Goal: Task Accomplishment & Management: Manage account settings

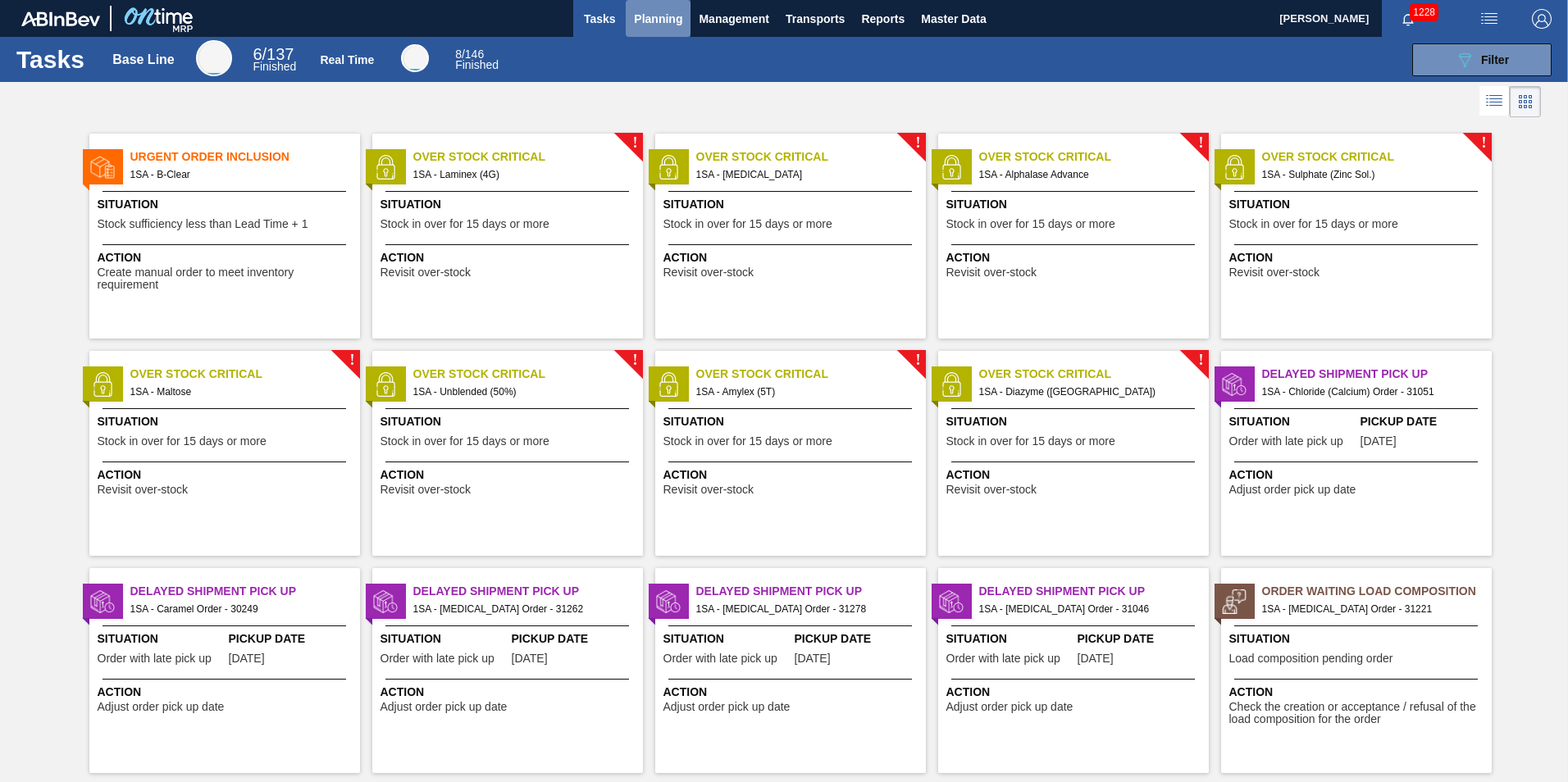
click at [654, 17] on span "Planning" at bounding box center [659, 19] width 49 height 20
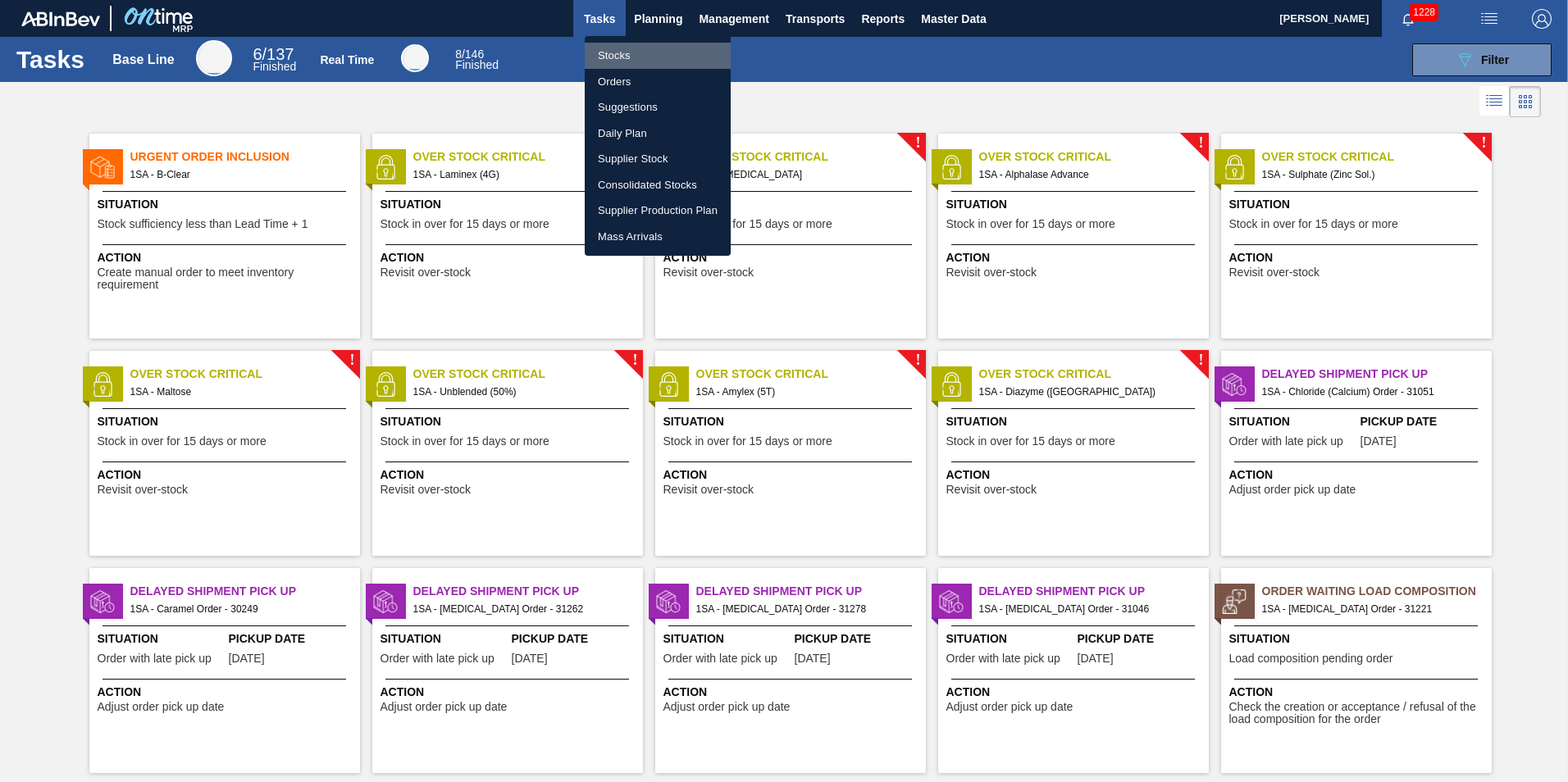
click at [615, 57] on li "Stocks" at bounding box center [658, 55] width 146 height 26
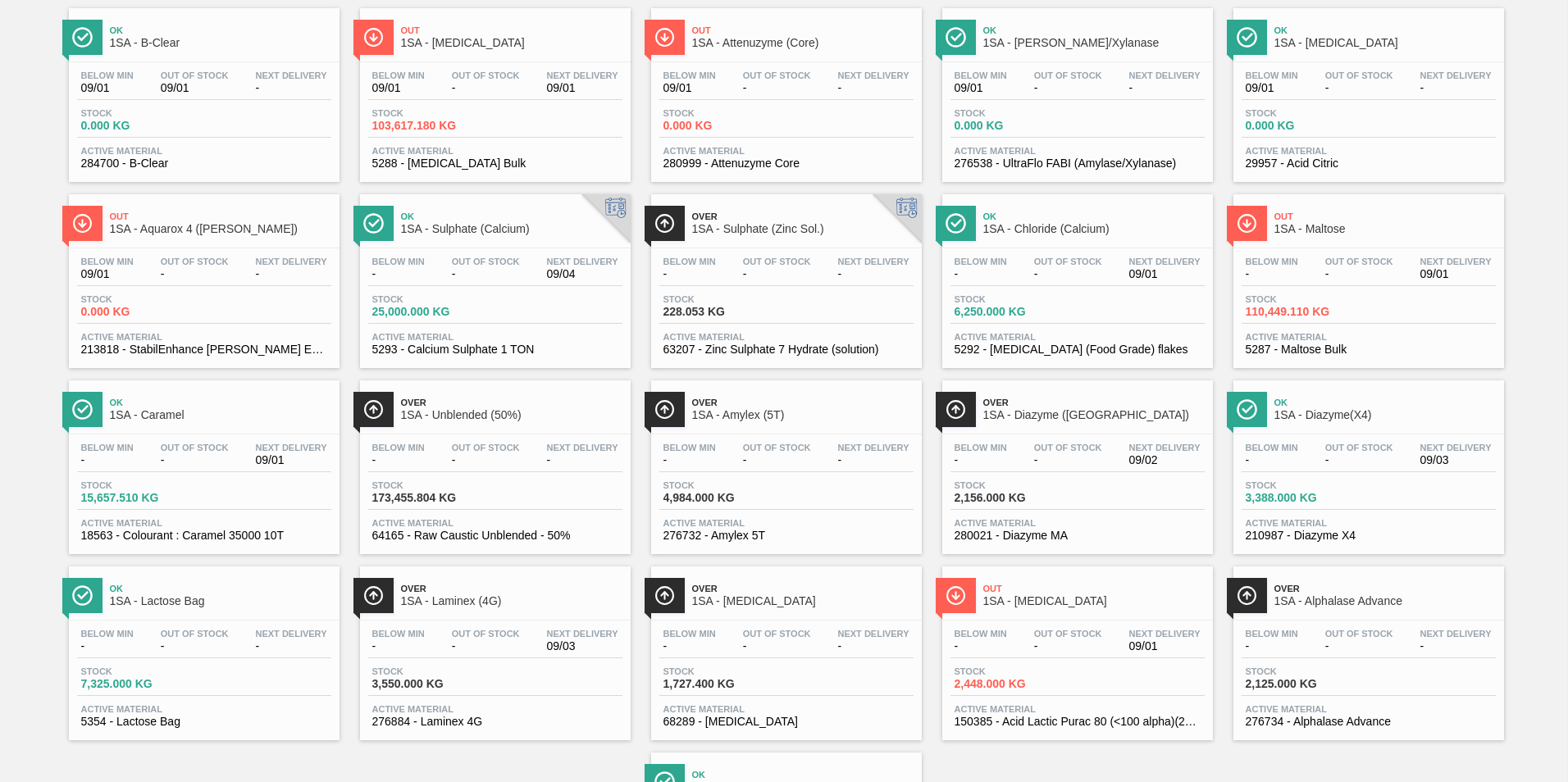
scroll to position [164, 0]
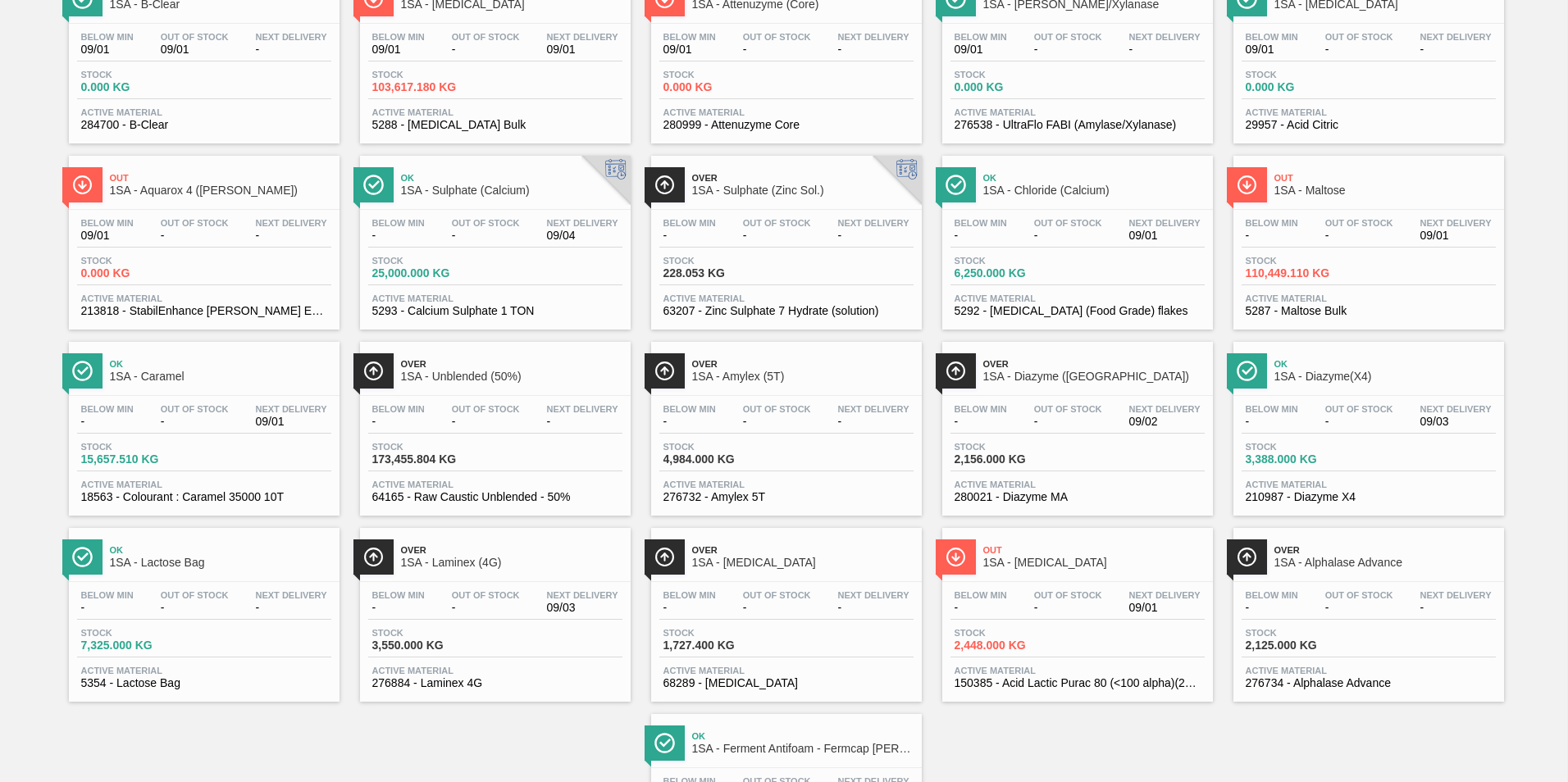
click at [1303, 455] on span "3,388.000 KG" at bounding box center [1303, 460] width 115 height 13
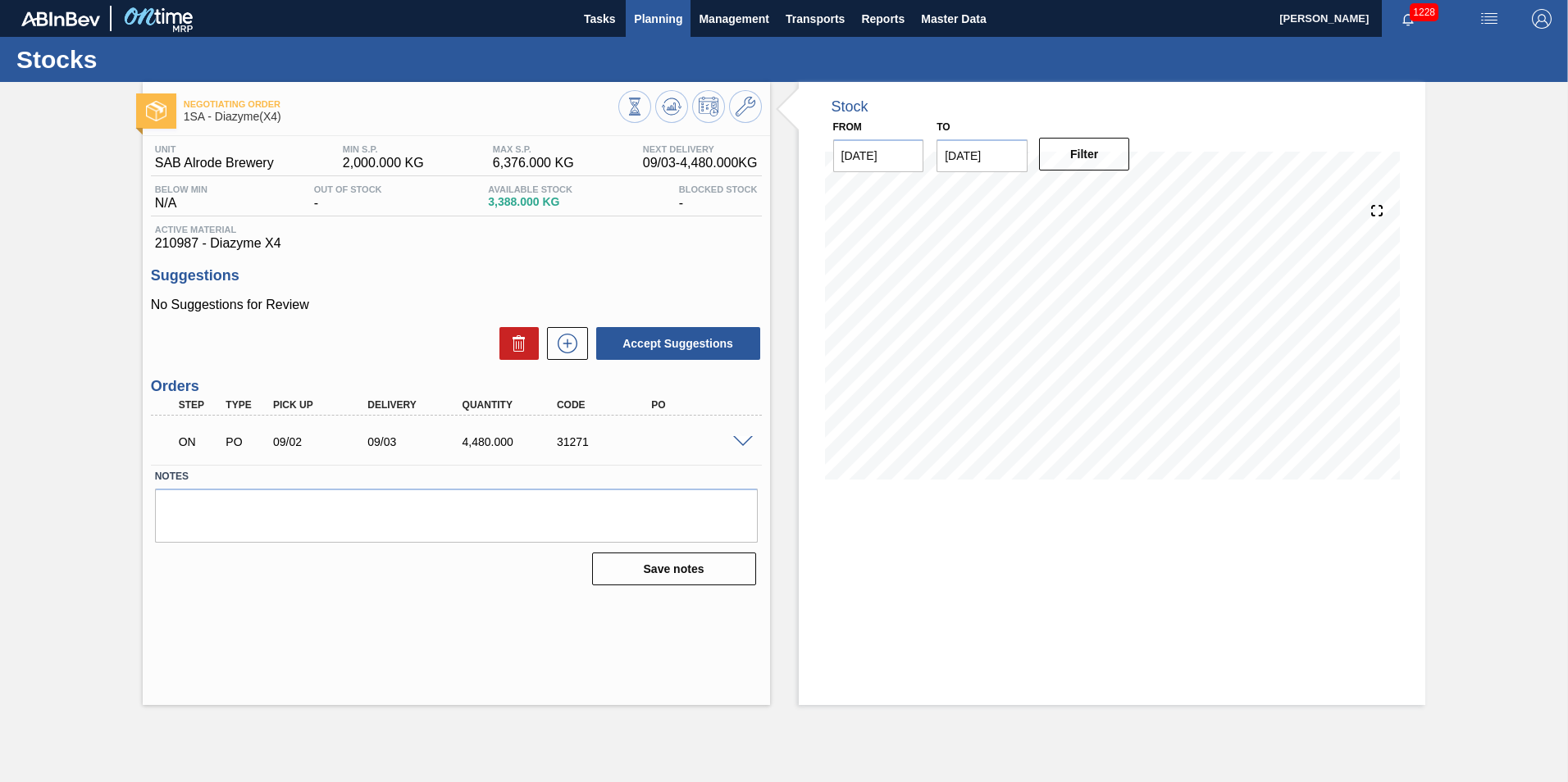
click at [650, 18] on span "Planning" at bounding box center [659, 19] width 49 height 20
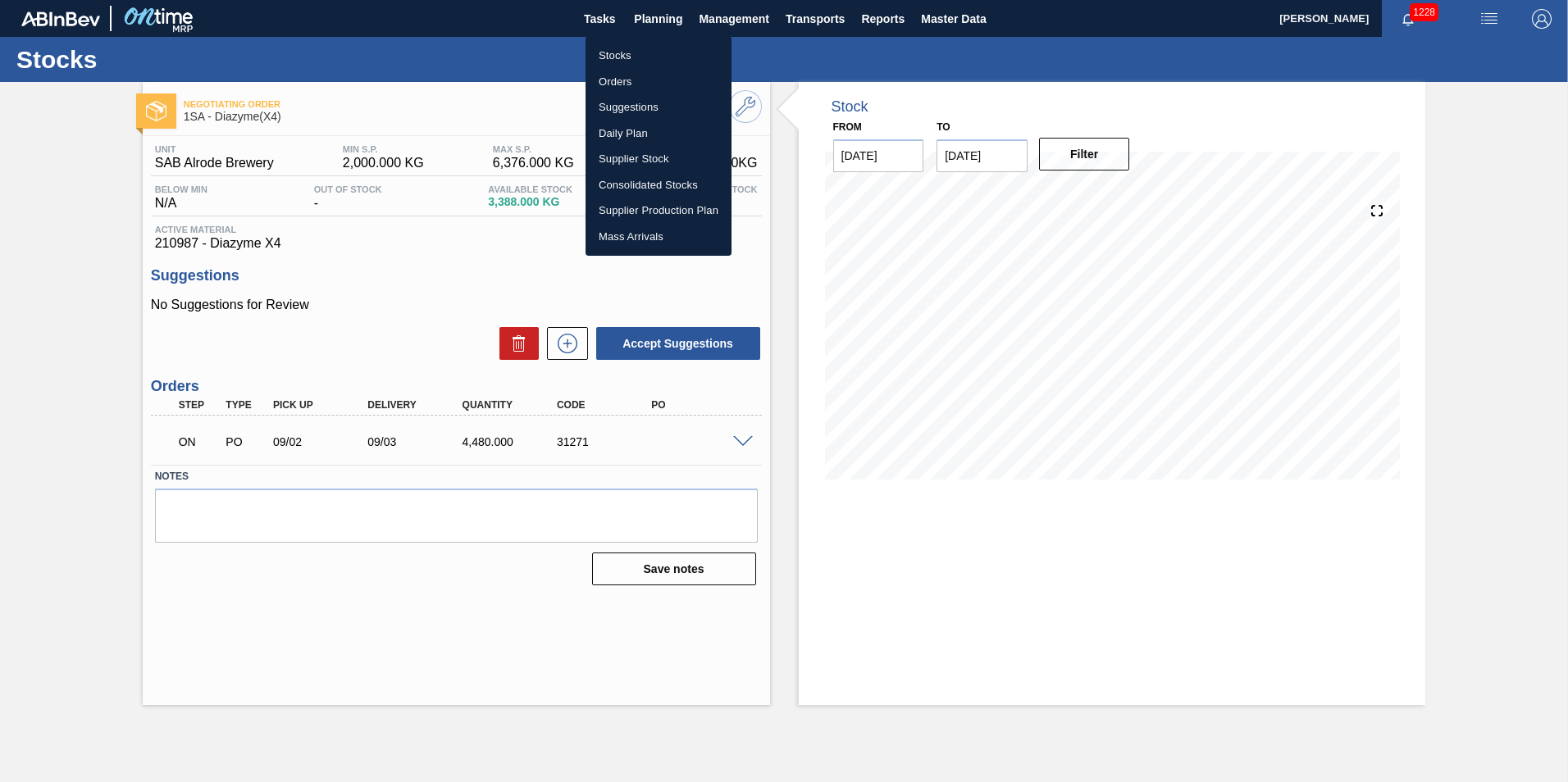
click at [631, 57] on li "Stocks" at bounding box center [659, 55] width 146 height 26
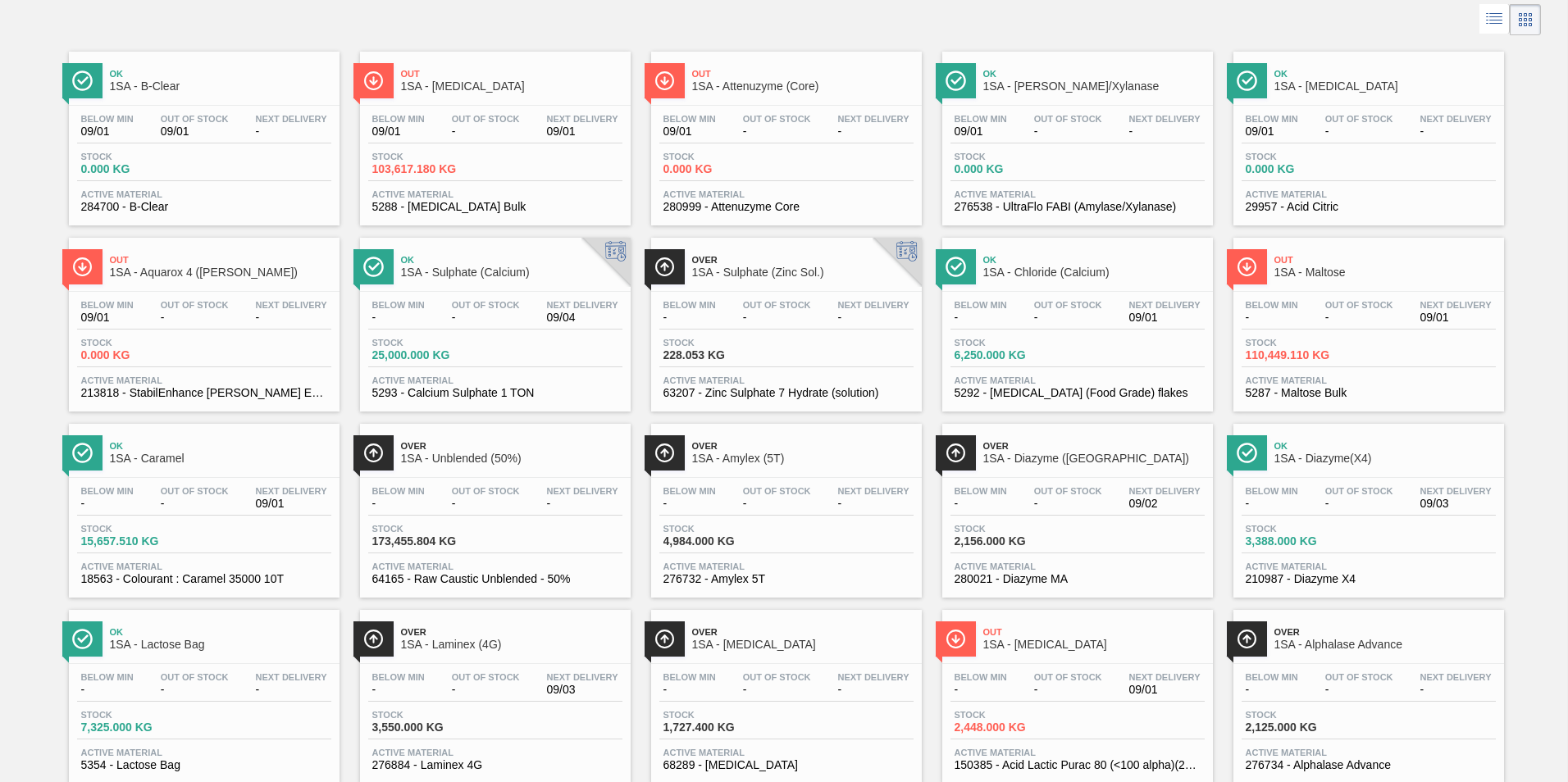
scroll to position [164, 0]
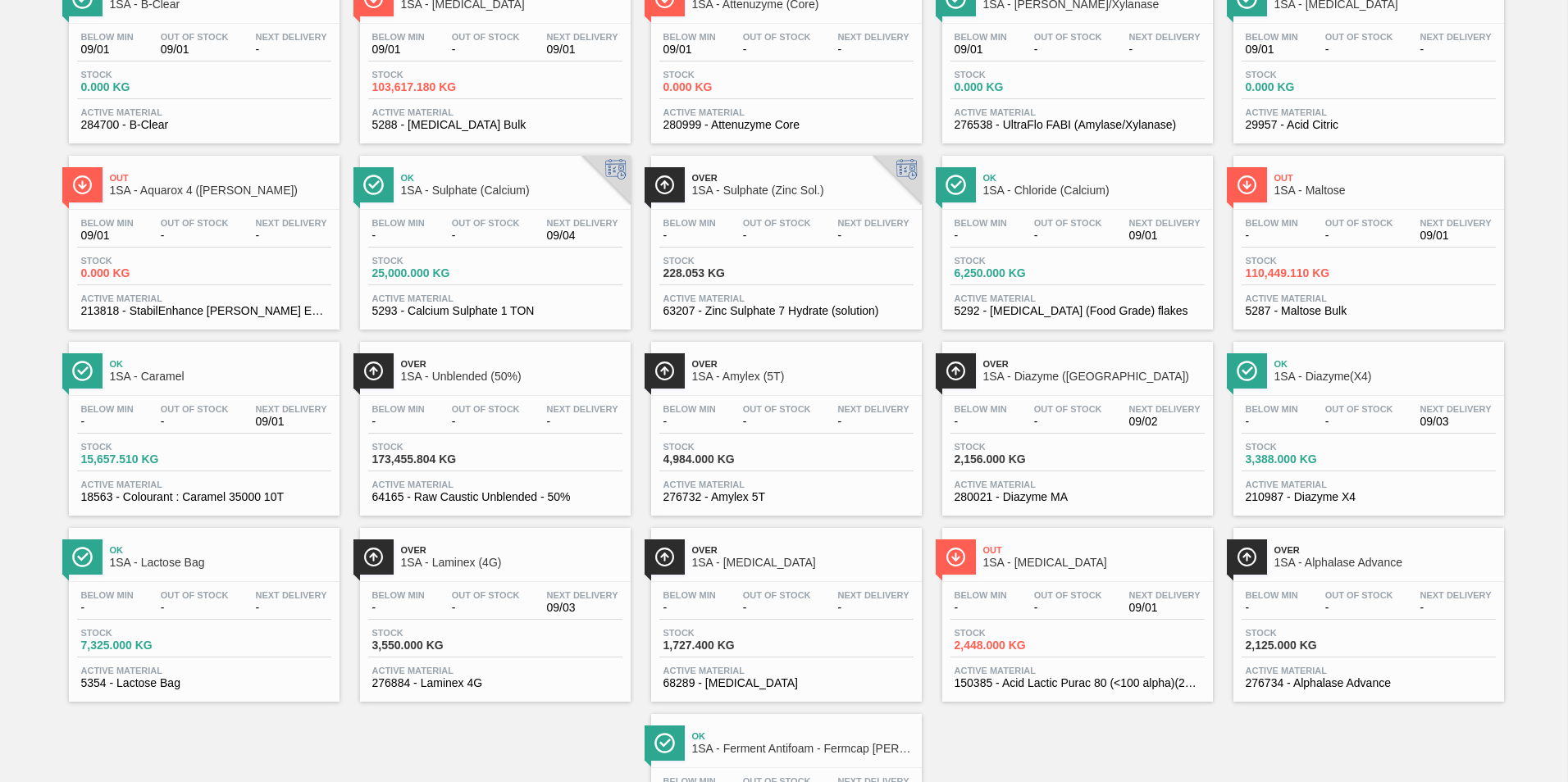
click at [554, 602] on span "09/03" at bounding box center [582, 608] width 71 height 13
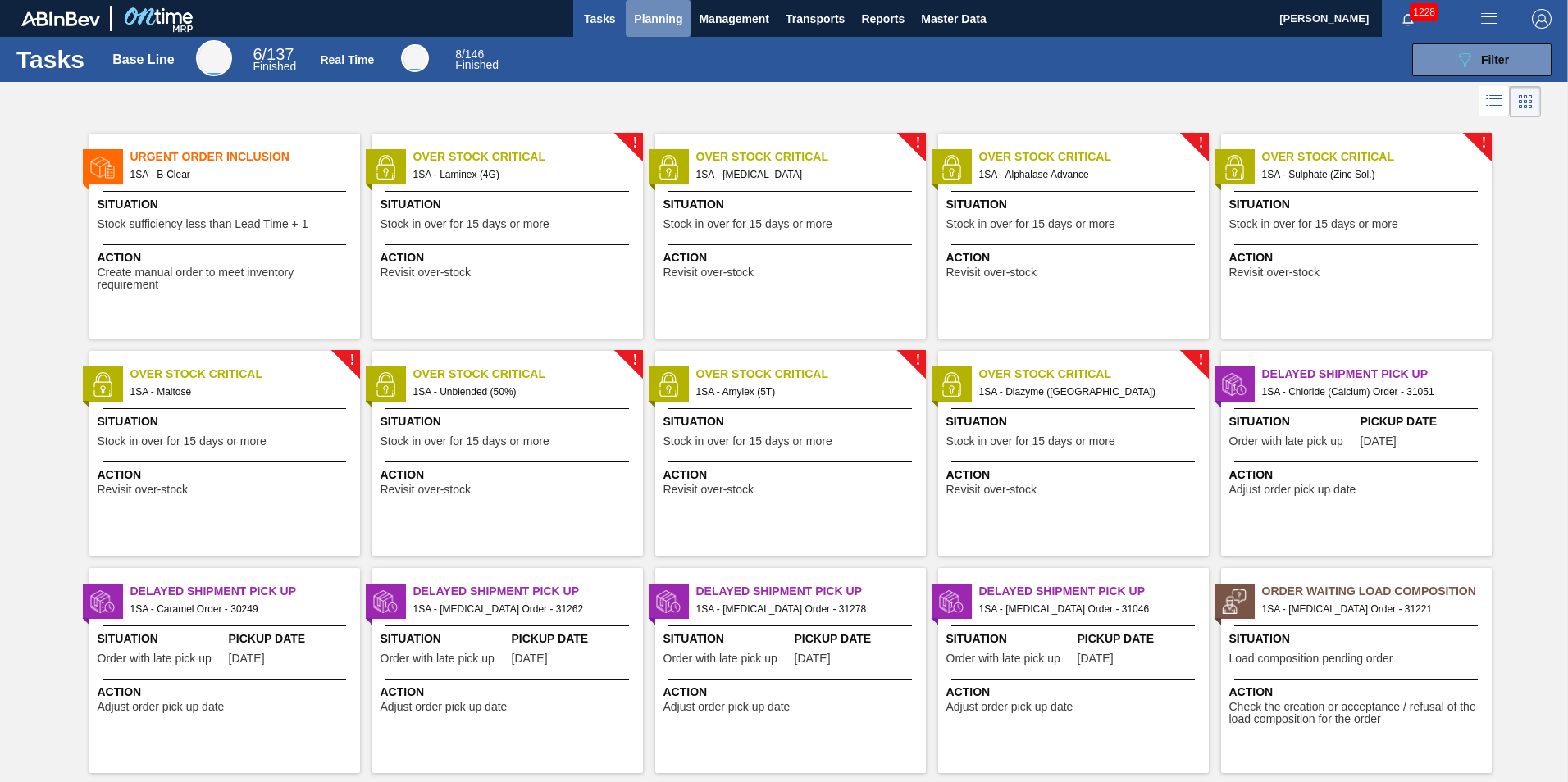
click at [662, 18] on span "Planning" at bounding box center [659, 19] width 49 height 20
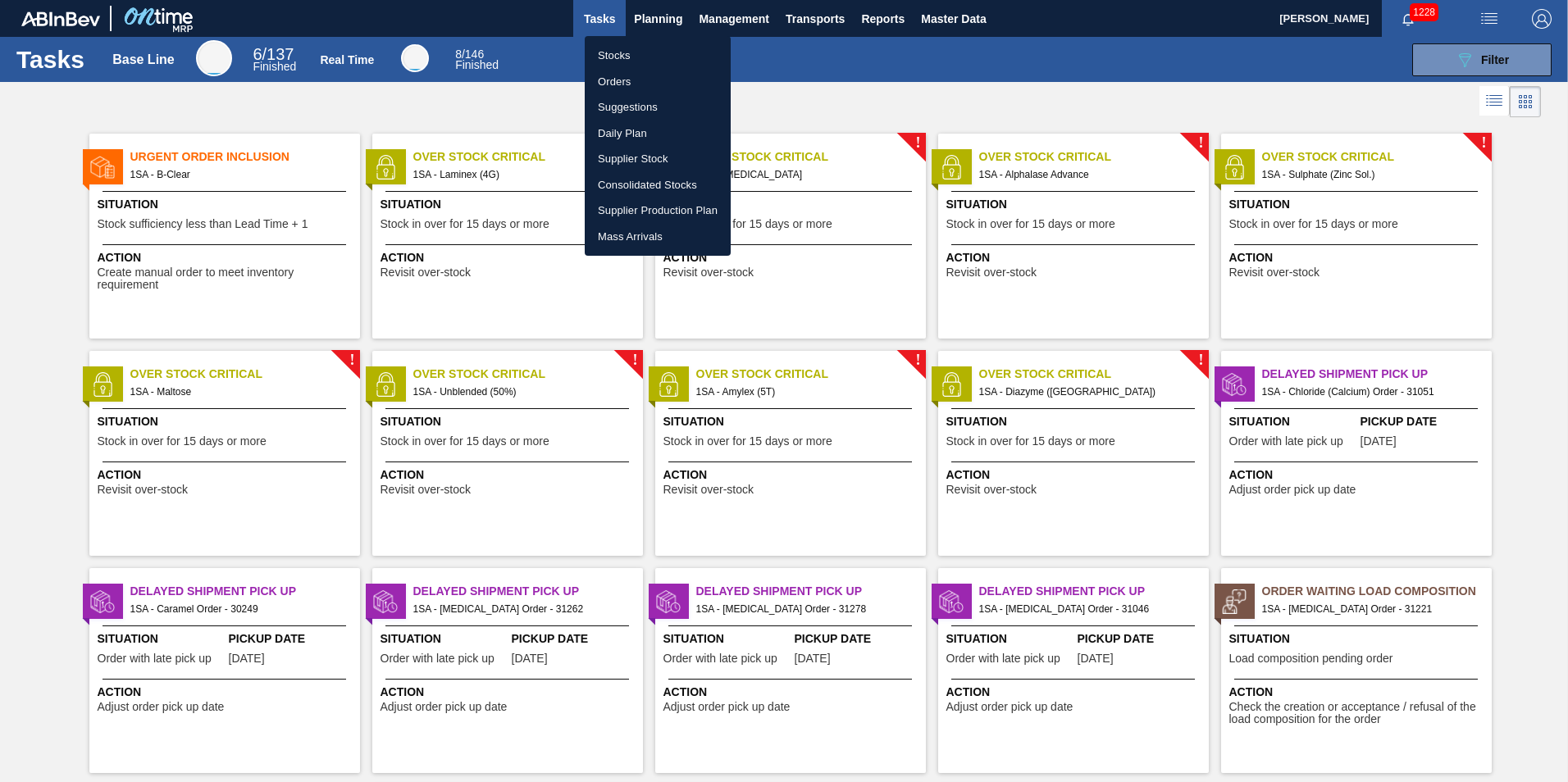
click at [644, 51] on li "Stocks" at bounding box center [658, 55] width 146 height 26
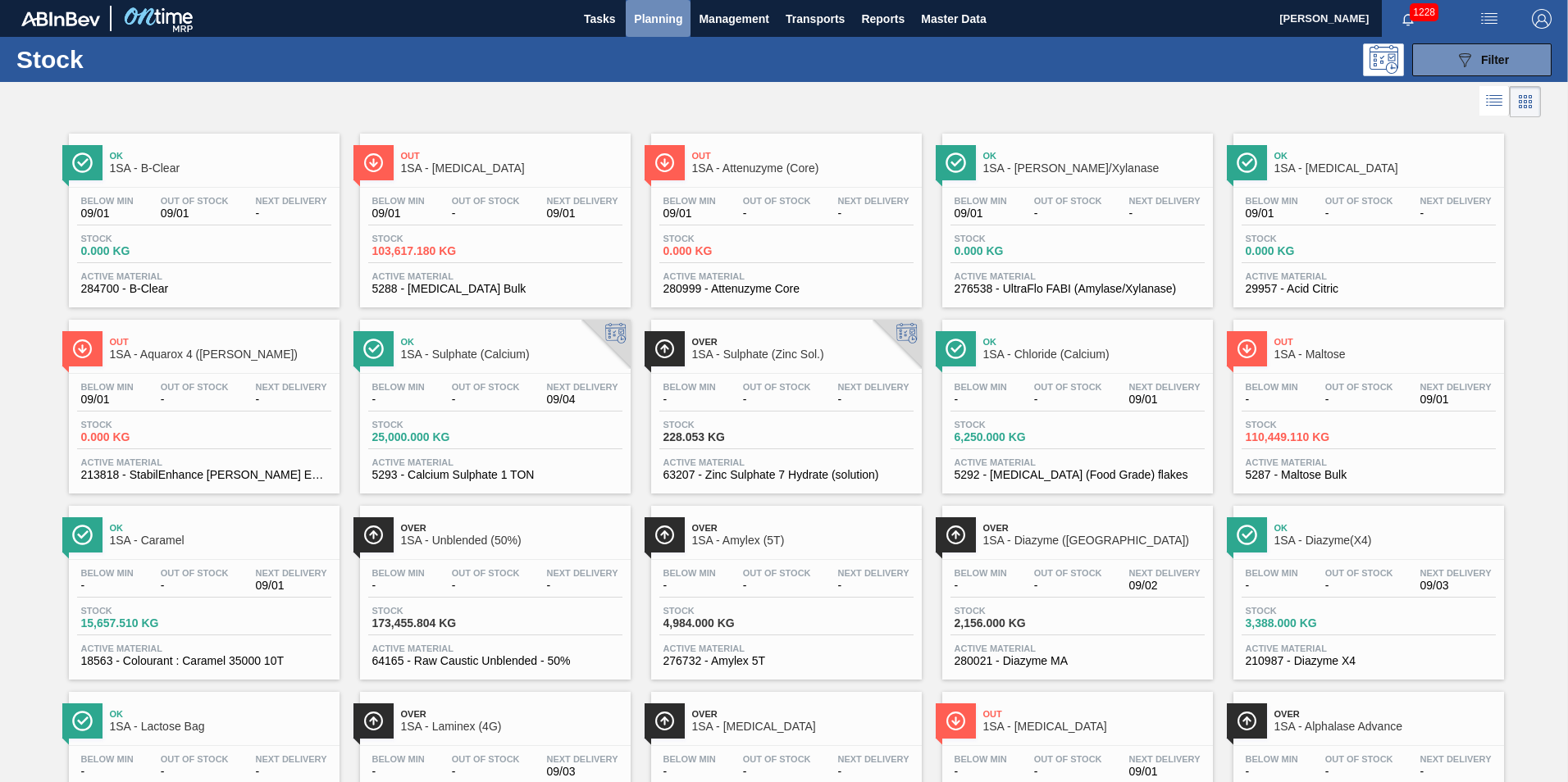
click at [649, 21] on span "Planning" at bounding box center [659, 19] width 49 height 20
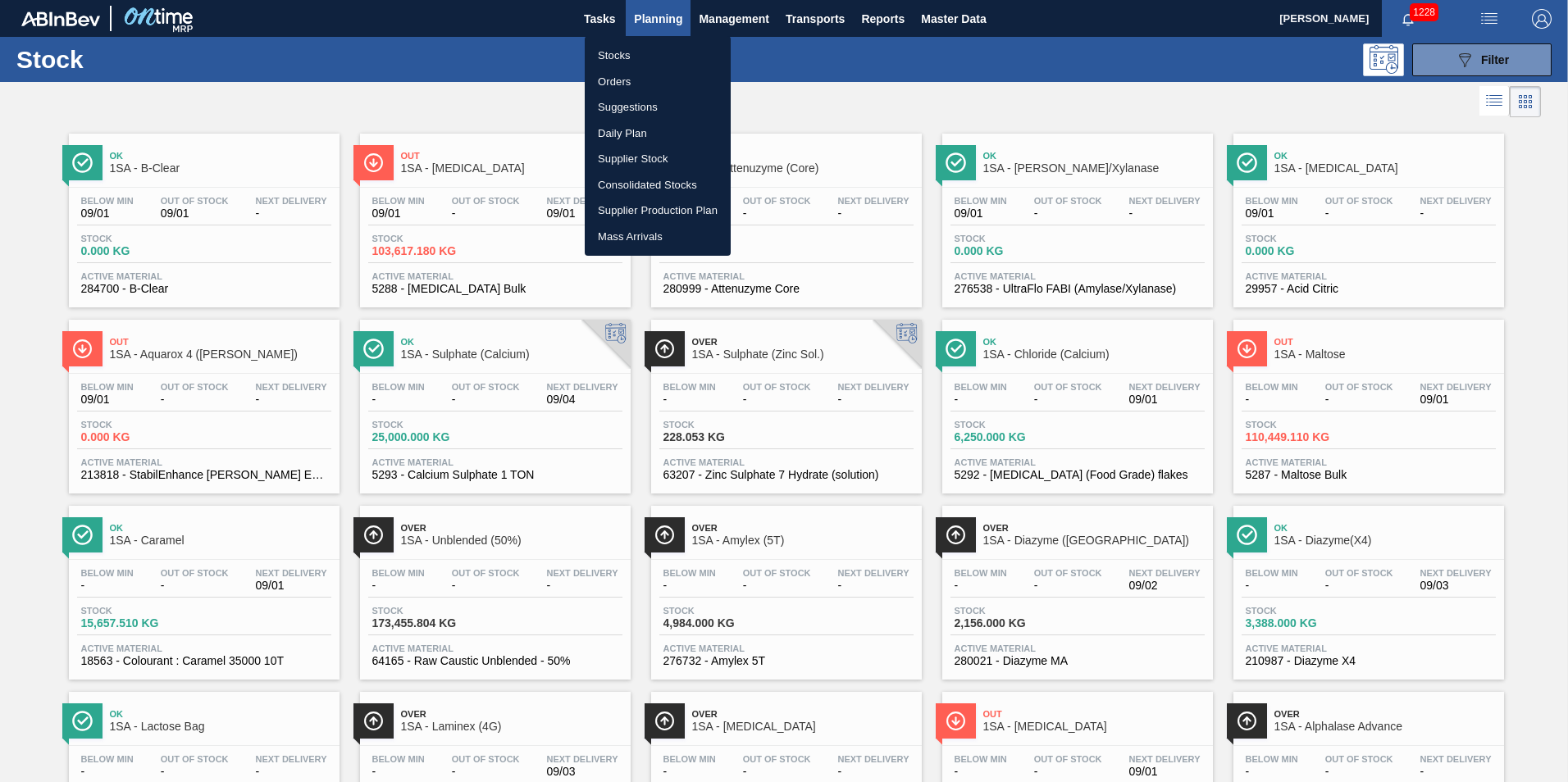
click at [639, 80] on li "Orders" at bounding box center [658, 81] width 146 height 26
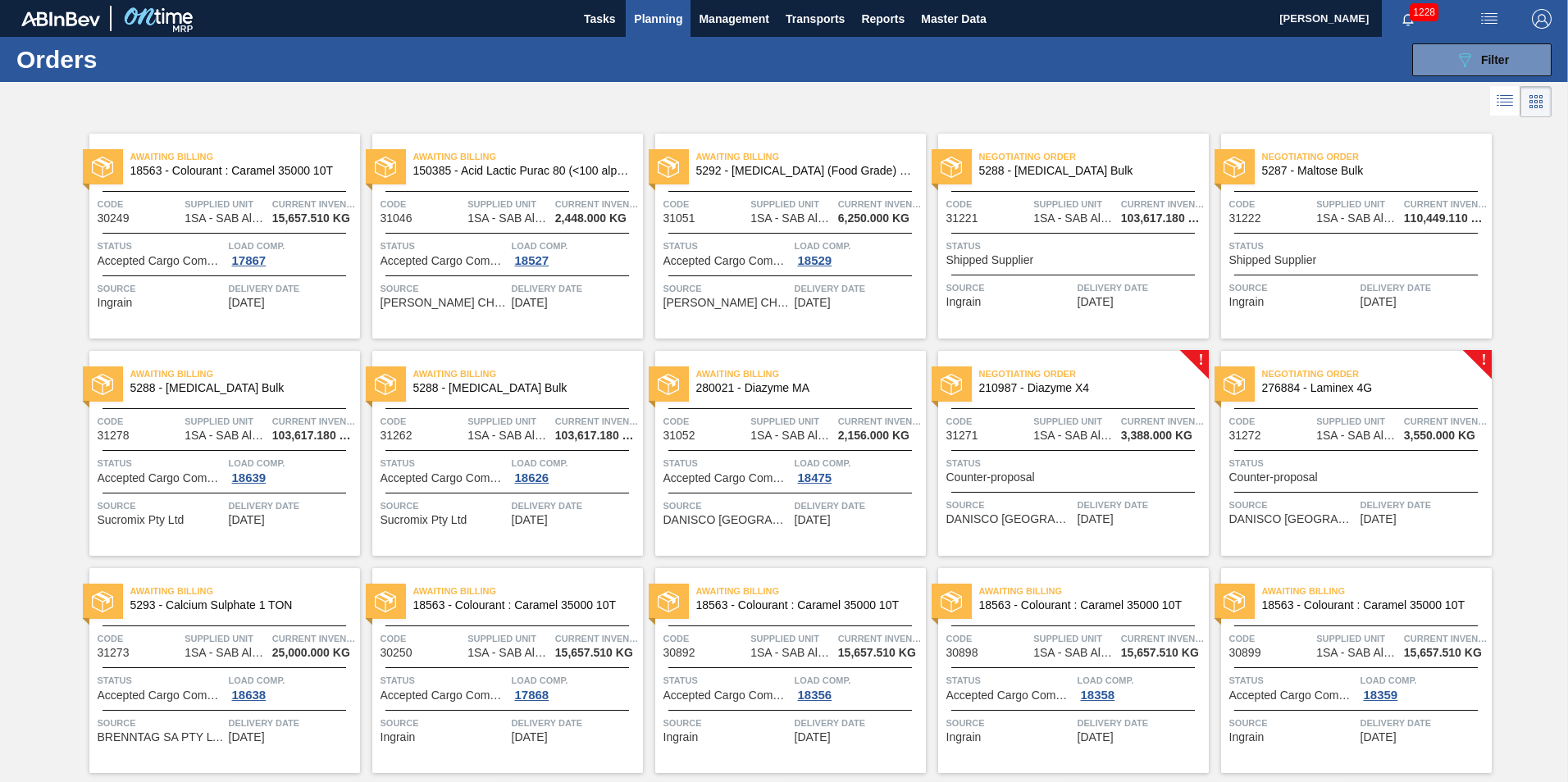
click at [1018, 475] on span "Counter-proposal" at bounding box center [991, 478] width 88 height 13
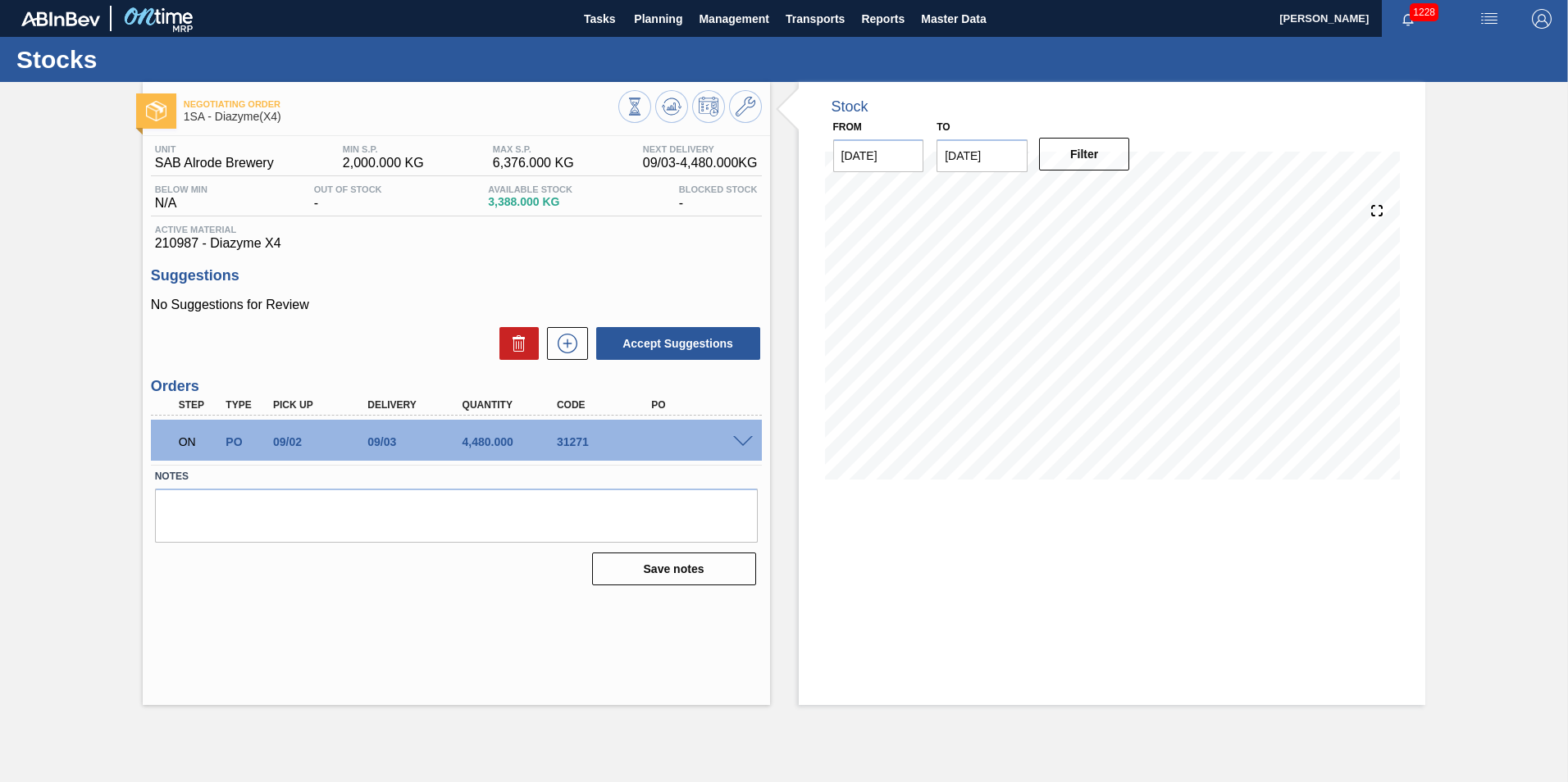
click at [743, 439] on span at bounding box center [743, 443] width 20 height 13
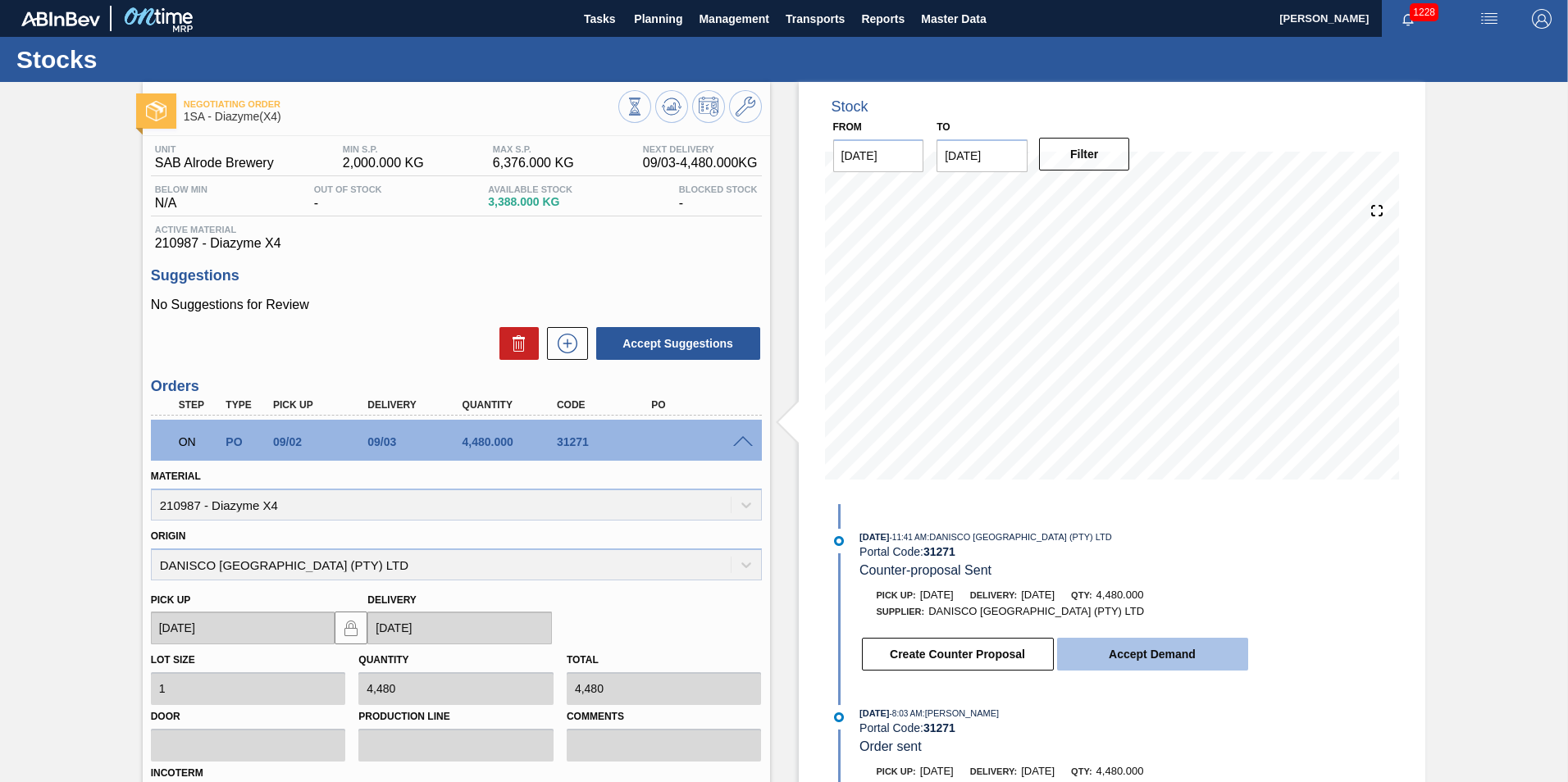
click at [1134, 653] on button "Accept Demand" at bounding box center [1153, 654] width 191 height 32
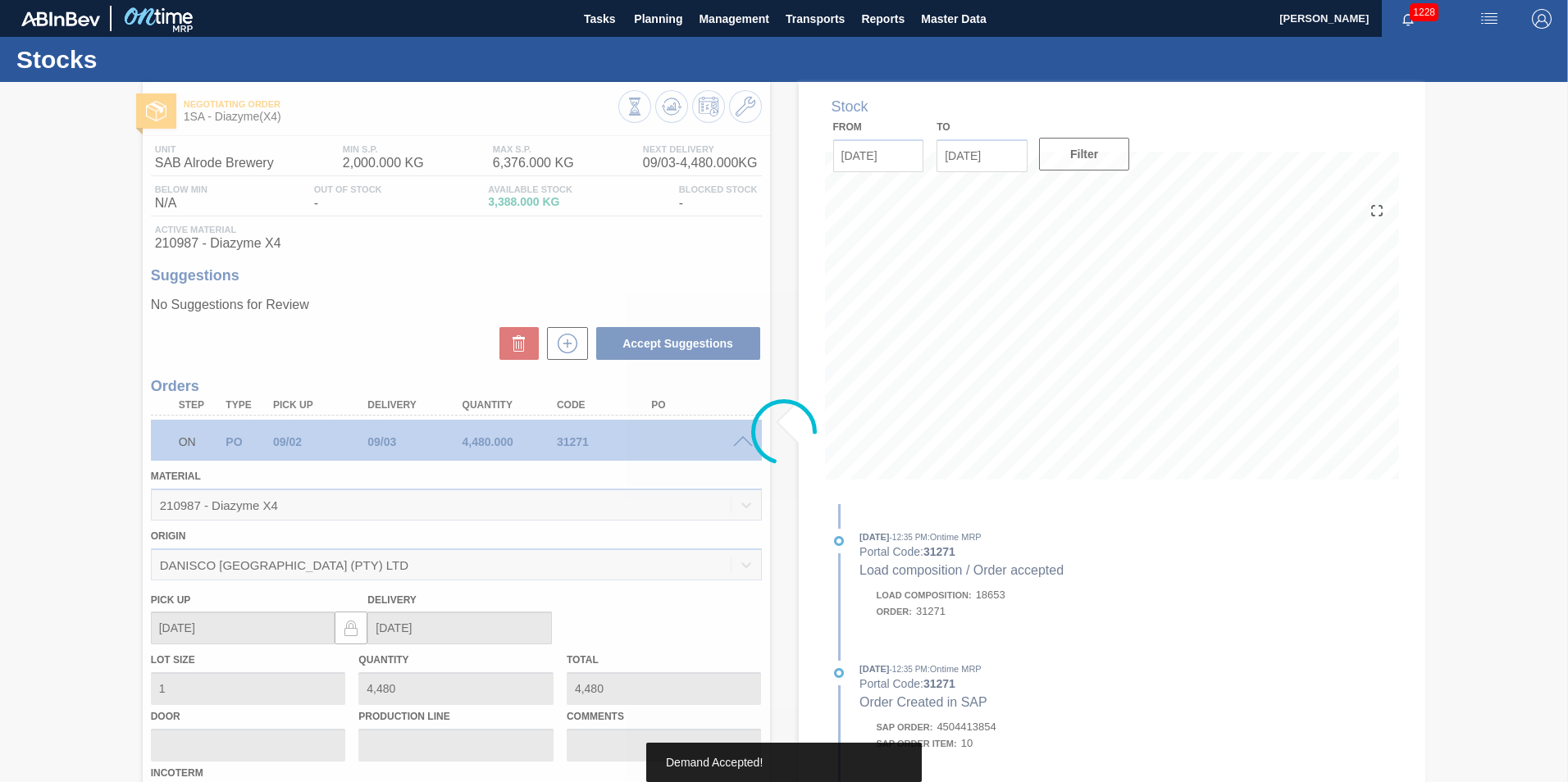
type up31271 "09/05/2025"
type input "09/08/2025"
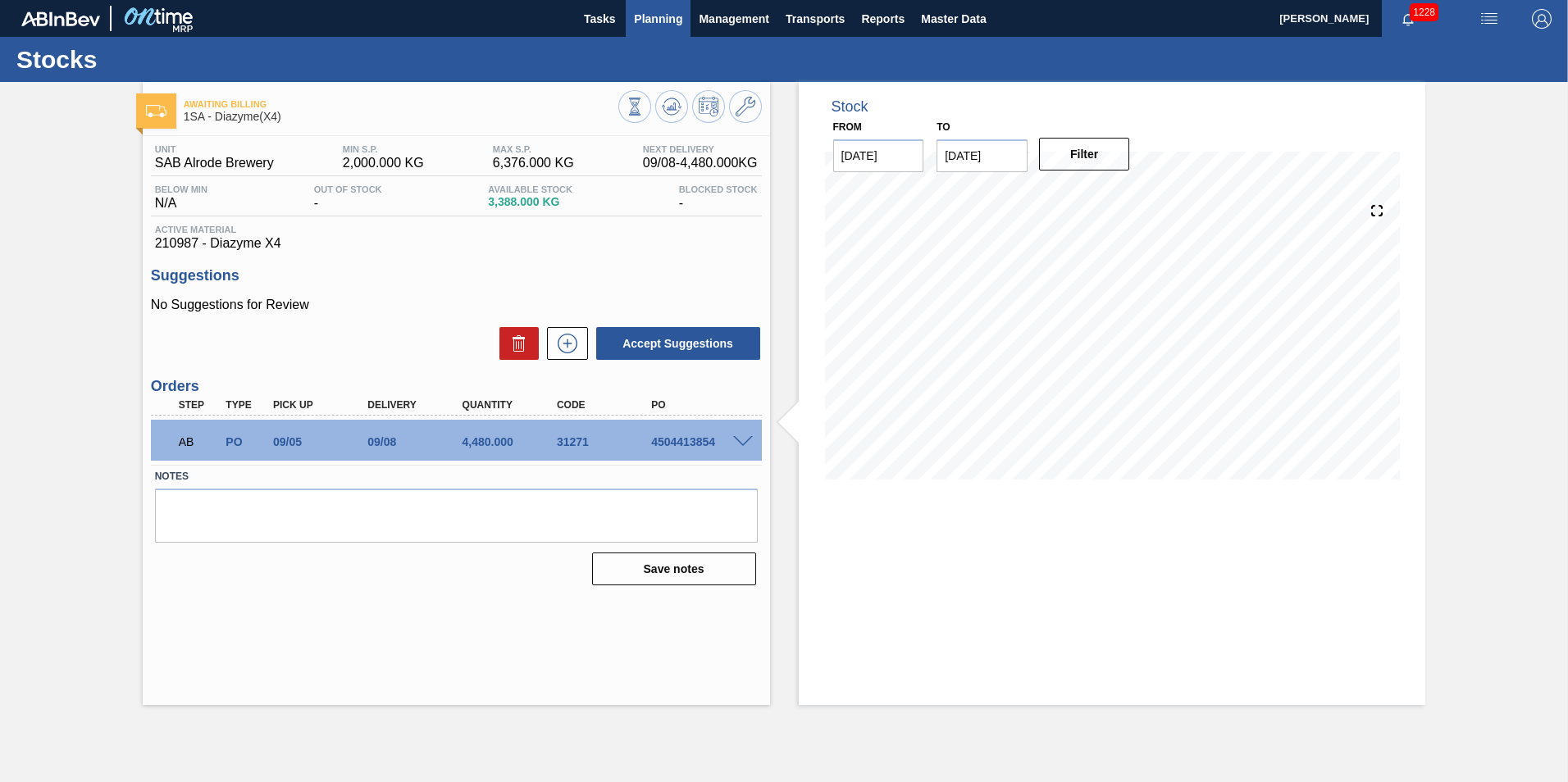
click at [655, 18] on span "Planning" at bounding box center [659, 19] width 49 height 20
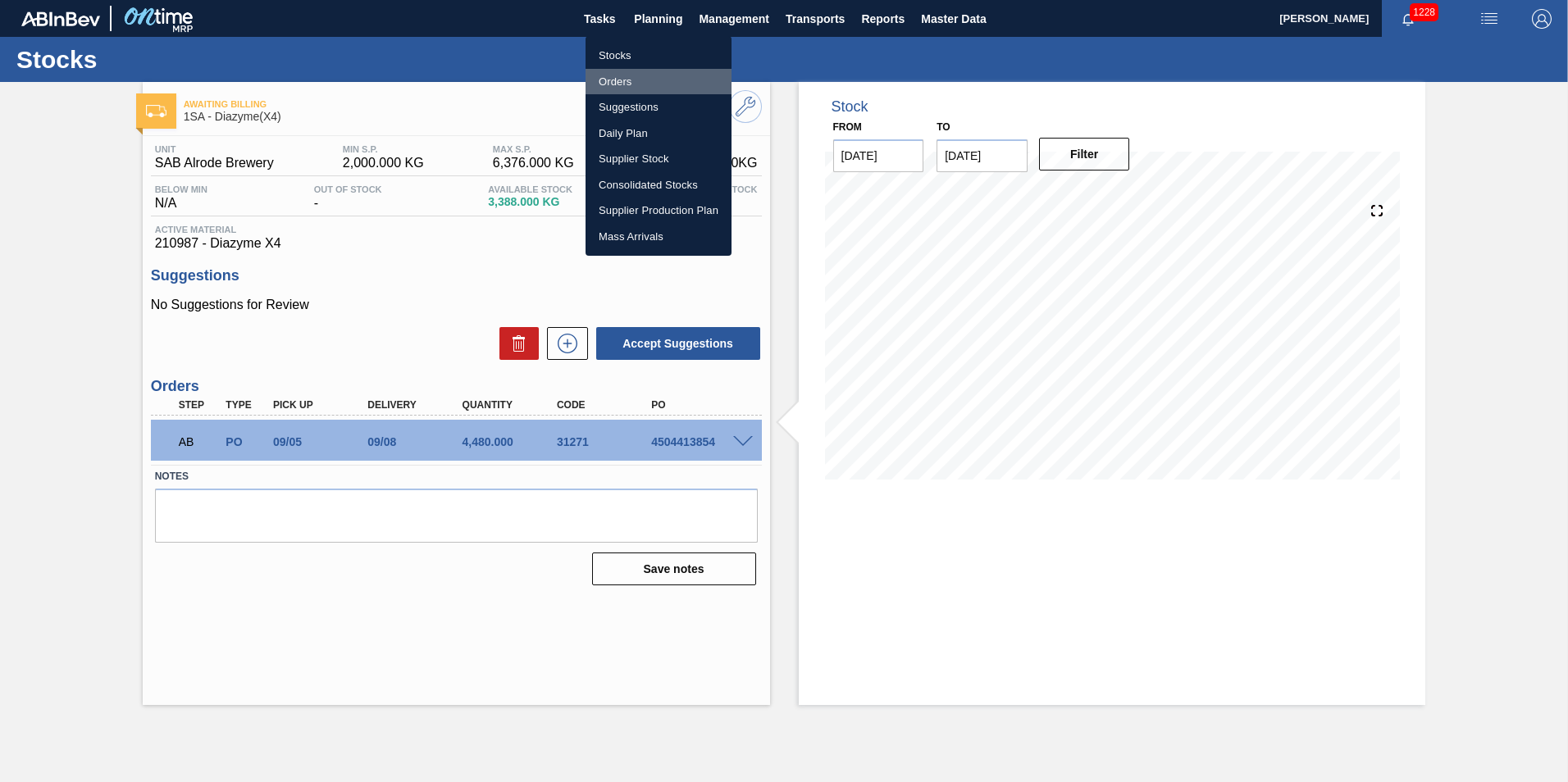
click at [620, 81] on li "Orders" at bounding box center [659, 81] width 146 height 26
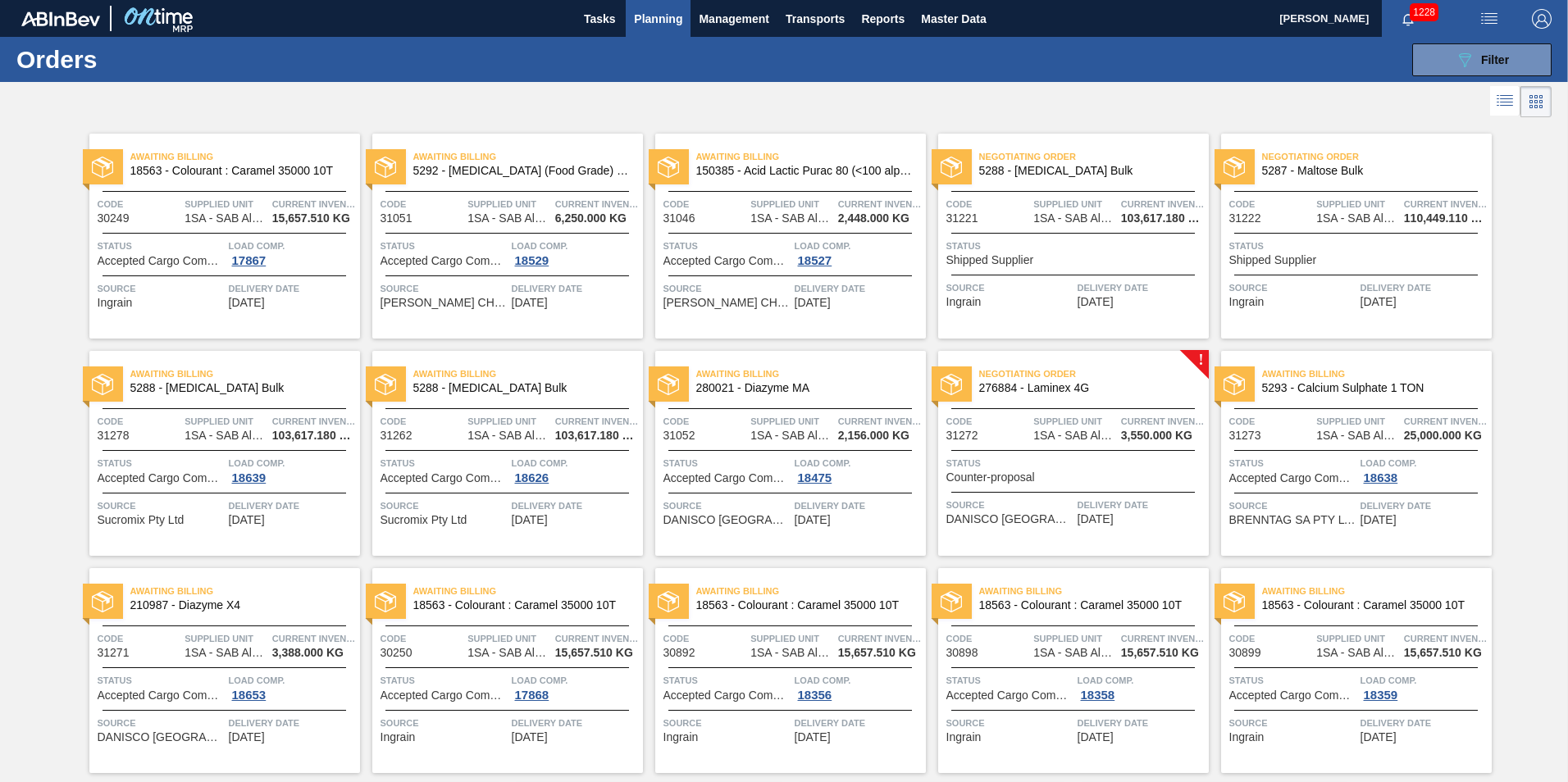
click at [1023, 465] on span "Status" at bounding box center [1075, 463] width 258 height 16
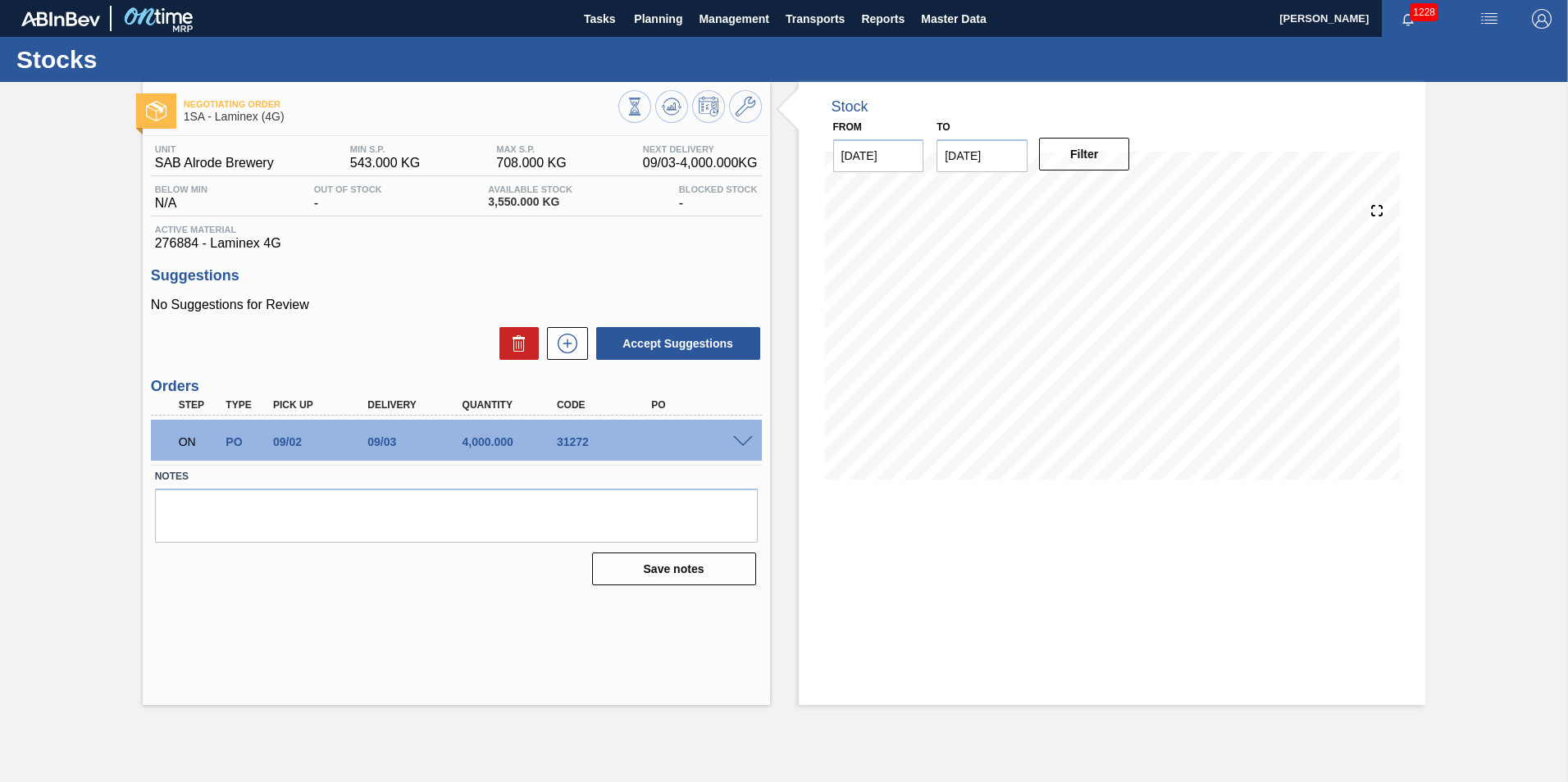
click at [745, 446] on span at bounding box center [743, 443] width 20 height 13
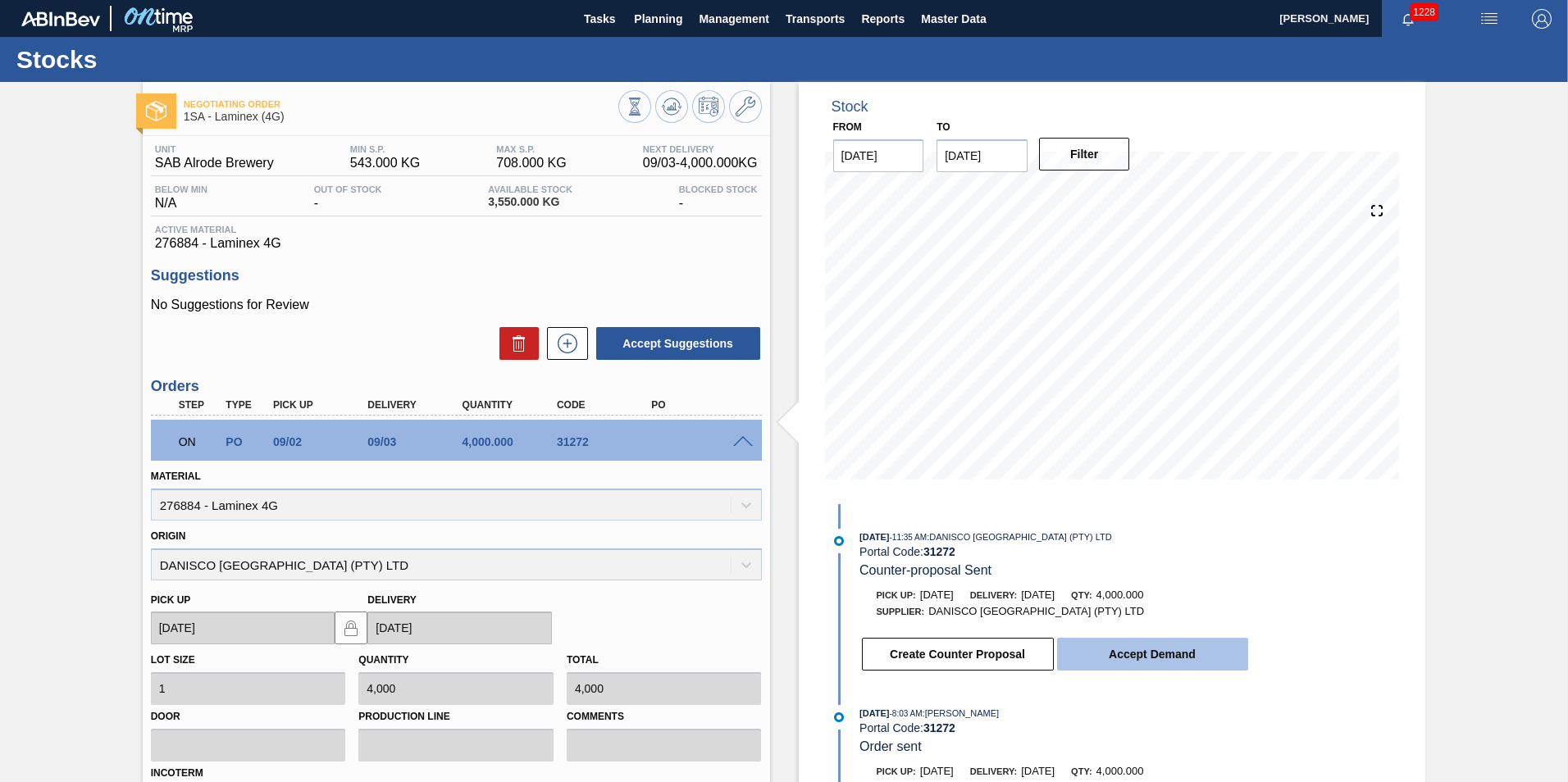
click at [1161, 652] on button "Accept Demand" at bounding box center [1153, 654] width 191 height 32
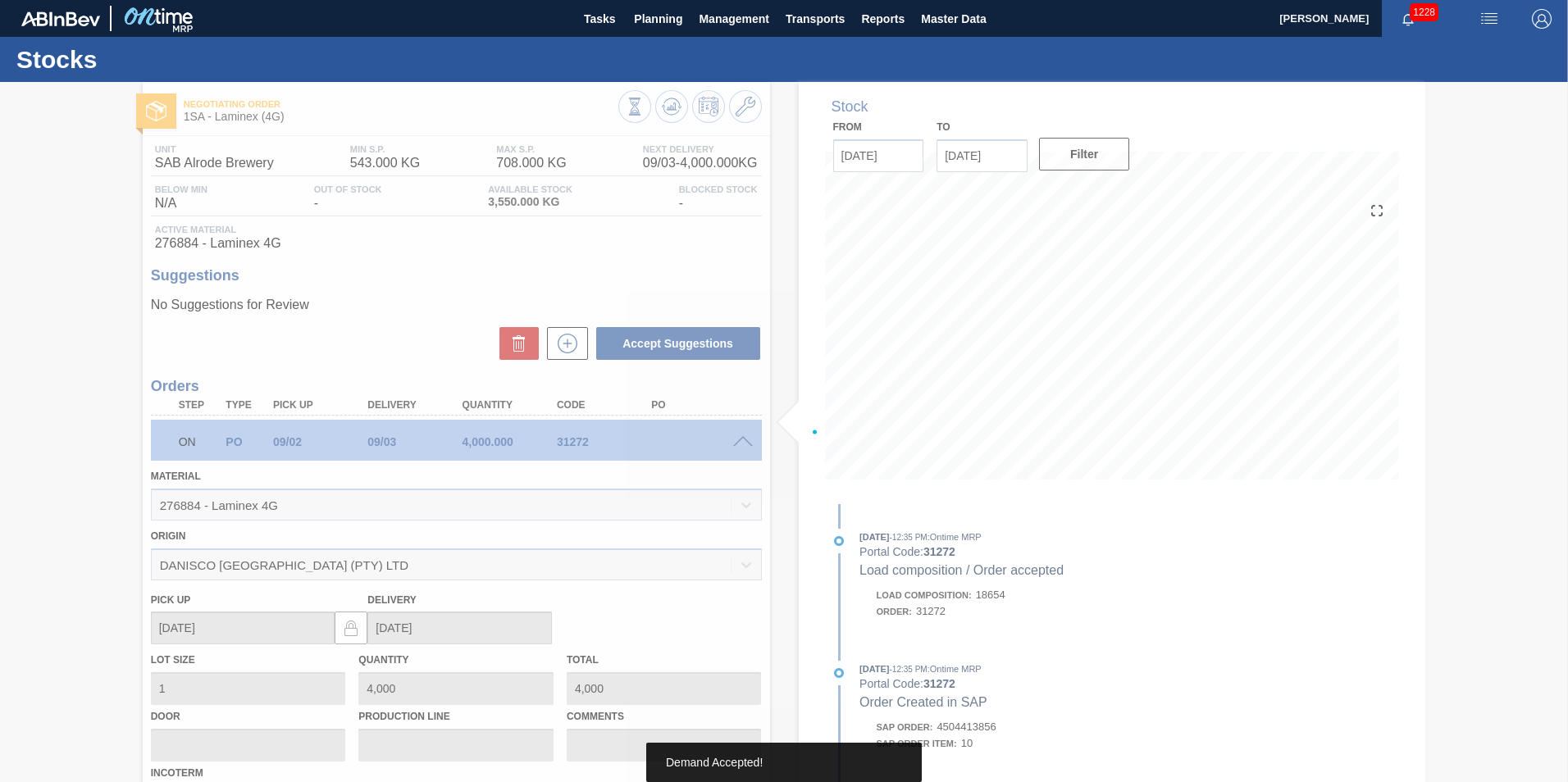
type up31272 "09/05/2025"
type input "09/08/2025"
